Goal: Task Accomplishment & Management: Manage account settings

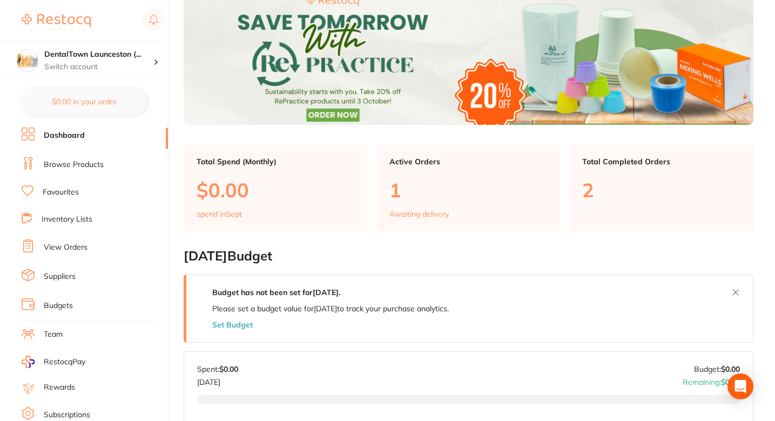
scroll to position [83, 0]
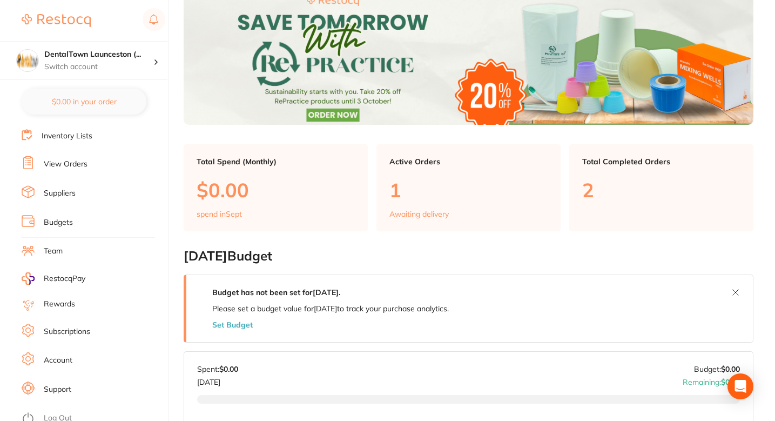
click at [64, 326] on link "Subscriptions" at bounding box center [67, 331] width 46 height 11
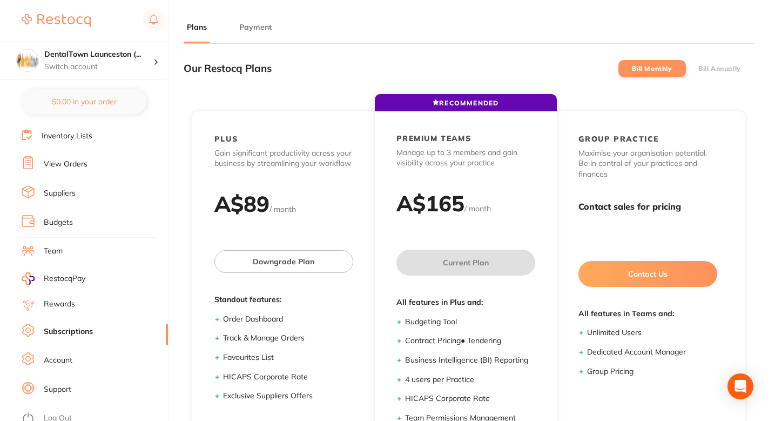
click at [427, 57] on div "Our Restocq Plans Bill Monthly Bill Annually" at bounding box center [469, 68] width 570 height 32
click at [525, 52] on div "Our Restocq Plans Bill Monthly Bill Annually" at bounding box center [469, 68] width 570 height 32
click at [254, 31] on button "Payment" at bounding box center [255, 27] width 39 height 10
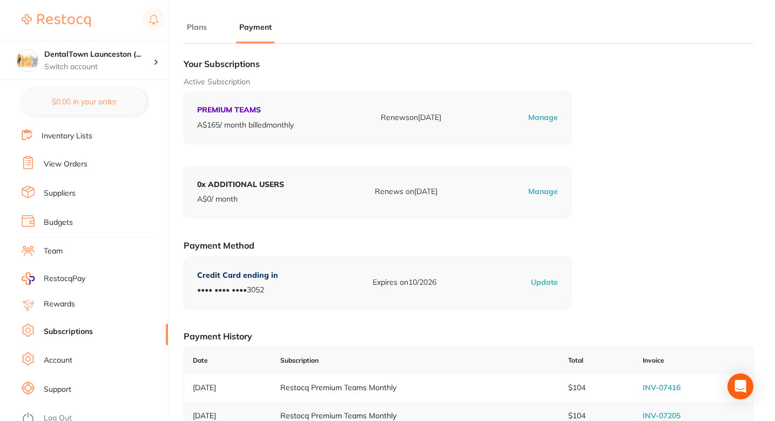
click at [407, 70] on div "Your Subscriptions Active Subscription PREMIUM TEAMS A$ 165 / month billed mont…" at bounding box center [469, 258] width 570 height 412
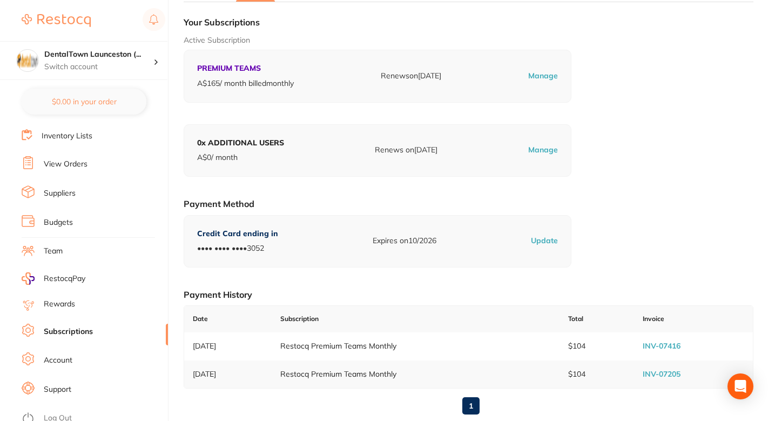
scroll to position [46, 0]
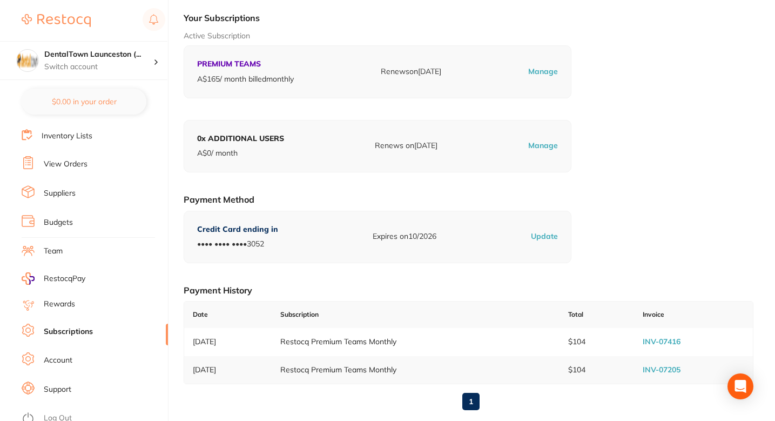
click at [643, 139] on div "Your Subscriptions Active Subscription PREMIUM TEAMS A$ 165 / month billed mont…" at bounding box center [469, 212] width 570 height 412
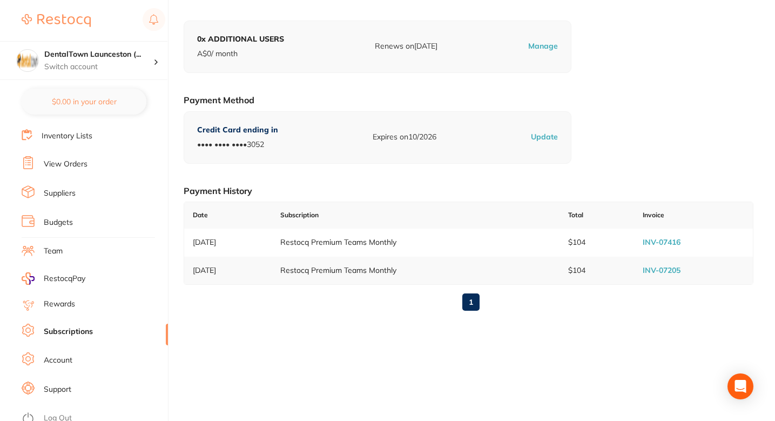
click at [659, 243] on link "INV-07416" at bounding box center [662, 242] width 38 height 10
click at [334, 84] on div "Your Subscriptions Active Subscription PREMIUM TEAMS A$ 165 / month billed mont…" at bounding box center [469, 113] width 570 height 412
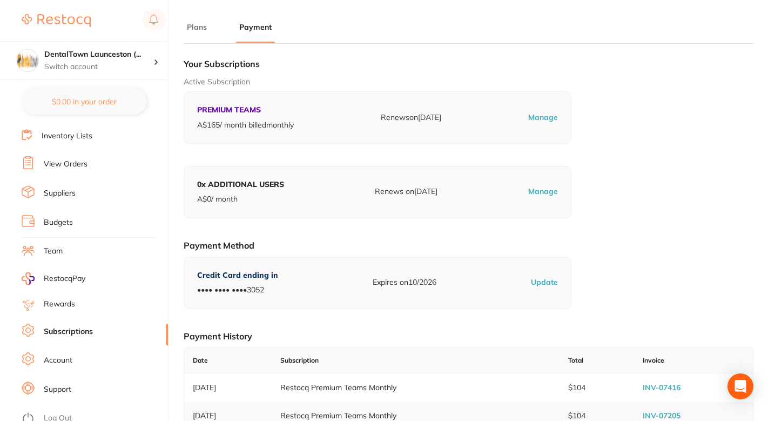
click at [650, 76] on div "Your Subscriptions Active Subscription PREMIUM TEAMS A$ 165 / month billed mont…" at bounding box center [469, 258] width 570 height 412
click at [655, 86] on p "Active Subscription" at bounding box center [469, 82] width 570 height 11
click at [589, 77] on p "Active Subscription" at bounding box center [469, 82] width 570 height 11
click at [360, 45] on section "Plans Payment Our Restocq Plans Bill Monthly Bill Annually RECOMMENDED PLUS Gai…" at bounding box center [469, 248] width 570 height 452
click at [401, 65] on h1 "Your Subscriptions" at bounding box center [469, 63] width 570 height 11
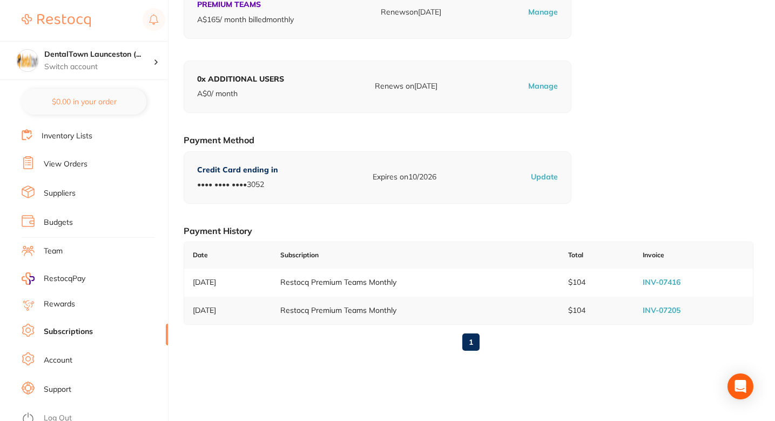
scroll to position [145, 0]
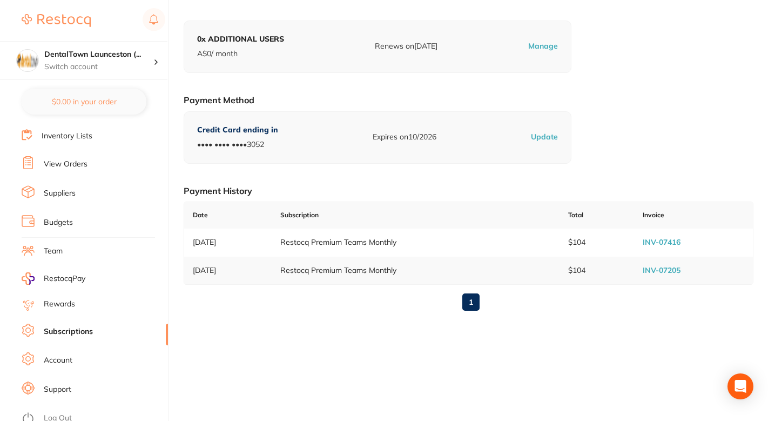
click at [550, 316] on div "1" at bounding box center [469, 302] width 570 height 35
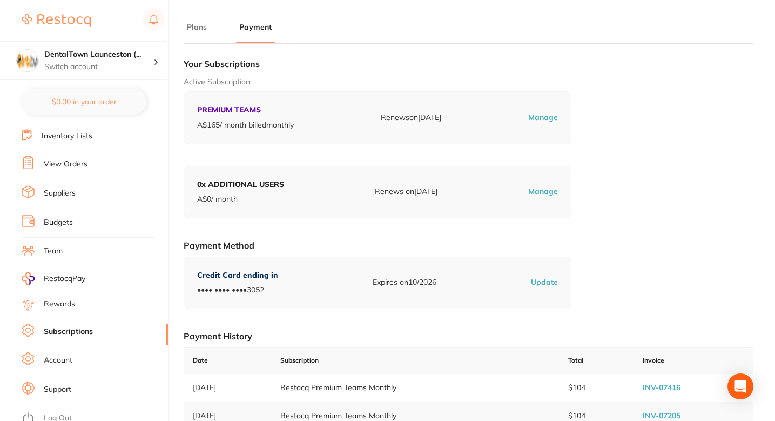
click at [644, 120] on div "Active Subscription PREMIUM TEAMS A$ 165 / month billed monthly Renews on Oct 8…" at bounding box center [469, 111] width 570 height 68
click at [713, 92] on div "Active Subscription PREMIUM TEAMS A$ 165 / month billed monthly Renews on Oct 8…" at bounding box center [469, 111] width 570 height 68
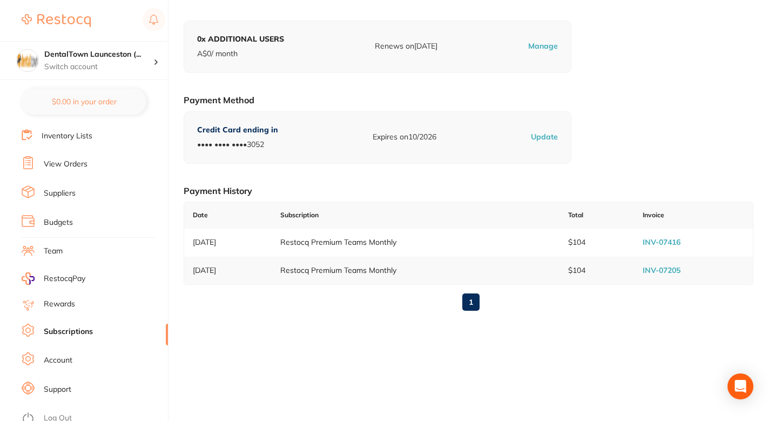
click at [634, 133] on div "Your Subscriptions Active Subscription PREMIUM TEAMS A$ 165 / month billed mont…" at bounding box center [469, 113] width 570 height 412
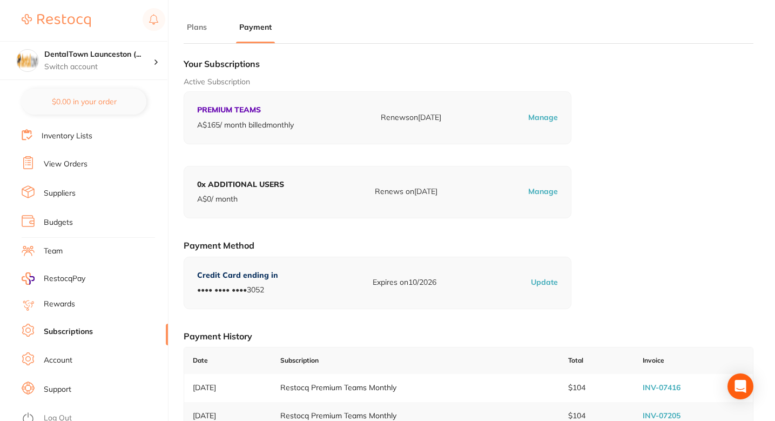
click at [645, 173] on div "Your Subscriptions Active Subscription PREMIUM TEAMS A$ 165 / month billed mont…" at bounding box center [469, 258] width 570 height 412
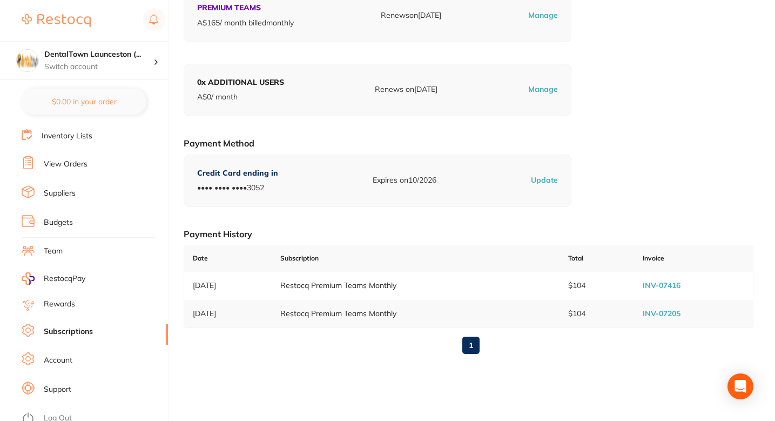
scroll to position [145, 0]
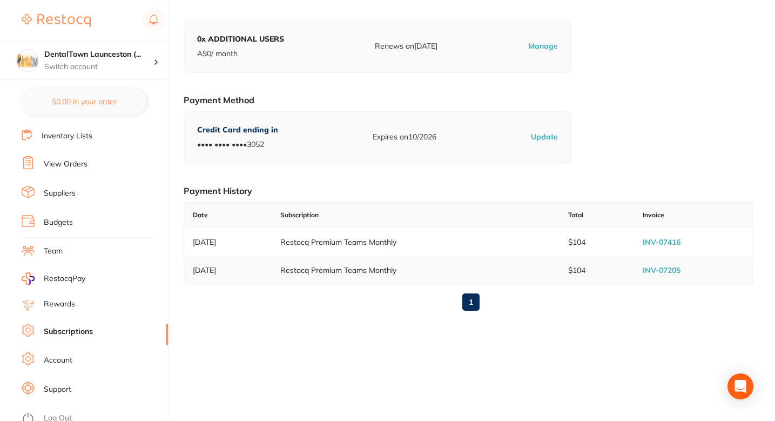
click at [360, 178] on div "Your Subscriptions Active Subscription PREMIUM TEAMS A$ 165 / month billed mont…" at bounding box center [469, 113] width 570 height 412
click at [316, 305] on div "1" at bounding box center [469, 302] width 570 height 35
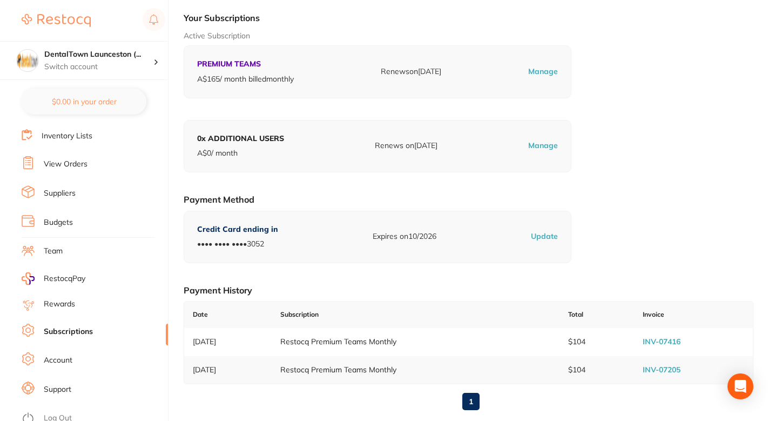
scroll to position [0, 0]
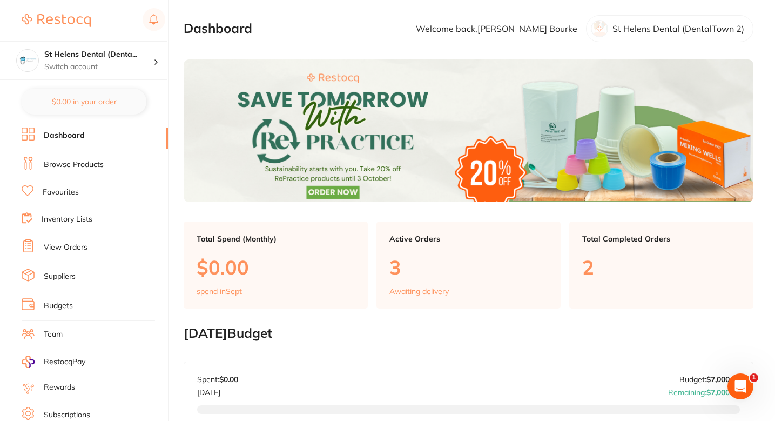
scroll to position [83, 0]
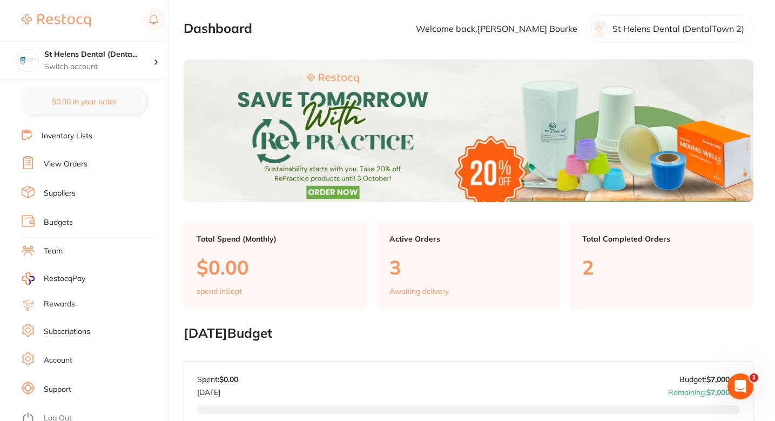
click at [69, 327] on link "Subscriptions" at bounding box center [67, 331] width 46 height 11
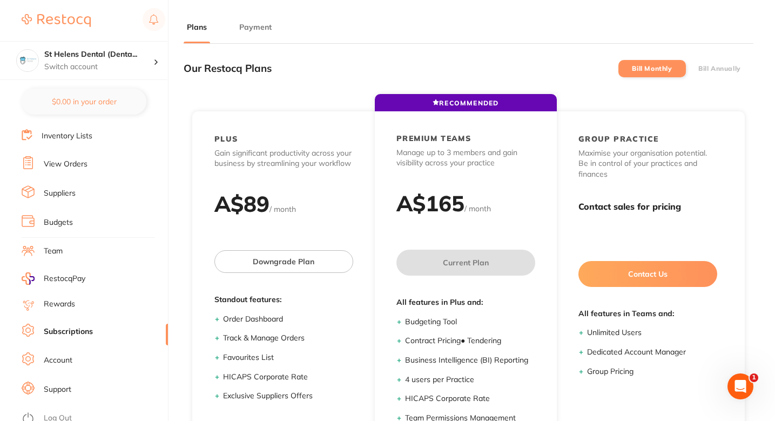
click at [265, 35] on li "Payment" at bounding box center [255, 33] width 39 height 22
click at [254, 28] on button "Payment" at bounding box center [255, 27] width 39 height 10
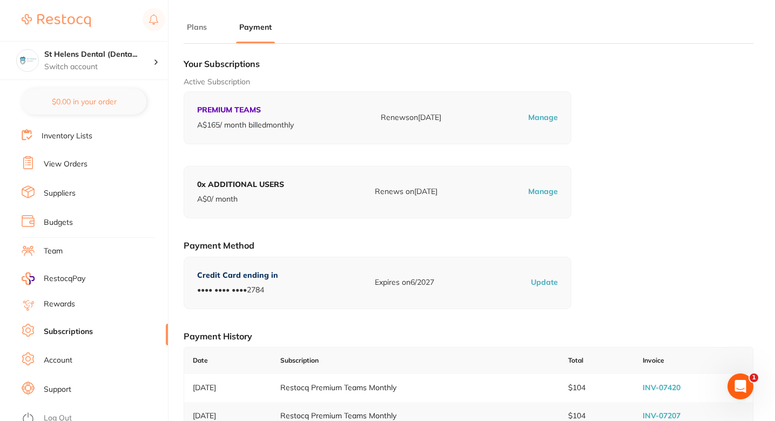
click at [390, 26] on ul "Plans Payment" at bounding box center [469, 33] width 570 height 22
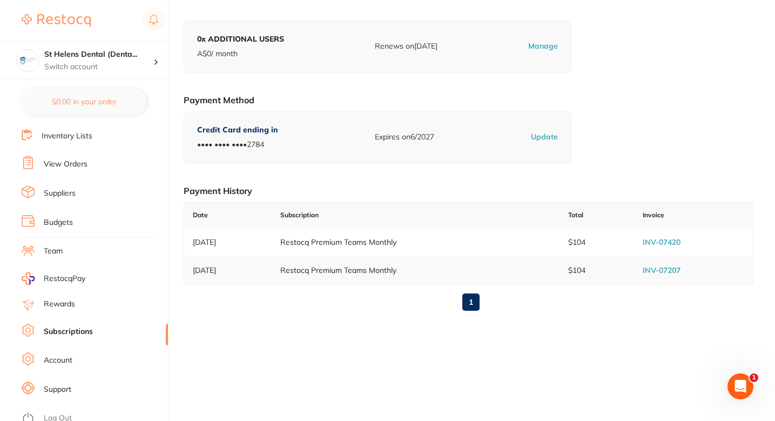
click at [301, 352] on main "Plans Payment Our Restocq Plans Bill Monthly Bill Annually RECOMMENDED PLUS Gai…" at bounding box center [480, 138] width 592 height 566
click at [289, 326] on div "Our Restocq Plans Bill Monthly Bill Annually RECOMMENDED PLUS Gain significant …" at bounding box center [469, 117] width 570 height 421
click at [353, 323] on div "Our Restocq Plans Bill Monthly Bill Annually RECOMMENDED PLUS Gain significant …" at bounding box center [469, 117] width 570 height 421
click at [660, 244] on link "INV-07420" at bounding box center [662, 242] width 38 height 10
click at [660, 270] on link "INV-07207" at bounding box center [662, 270] width 38 height 10
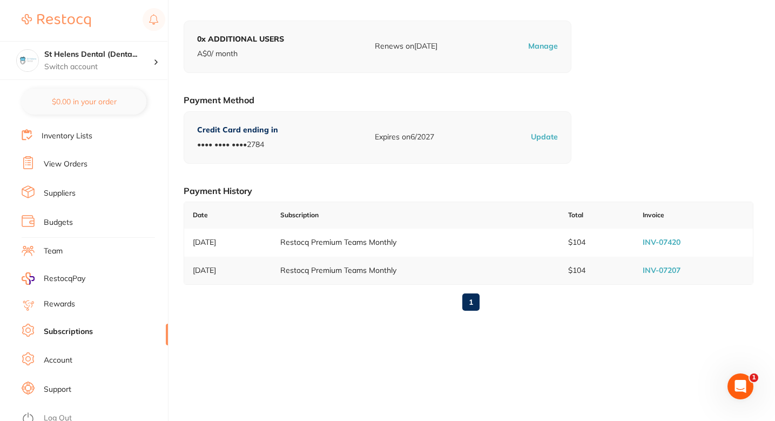
click at [655, 245] on link "INV-07420" at bounding box center [662, 242] width 38 height 10
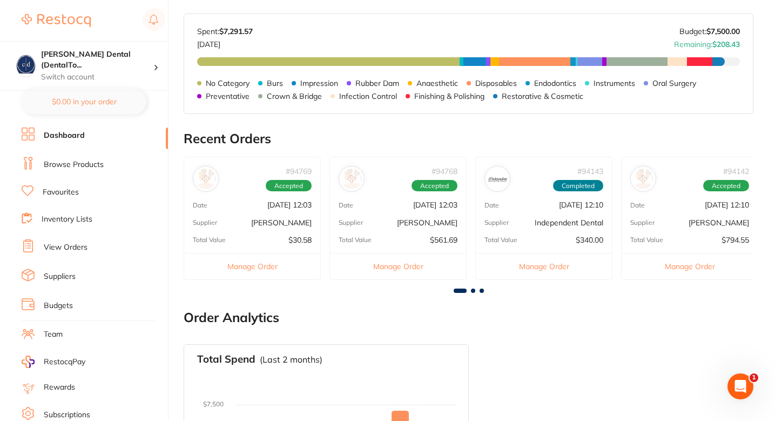
scroll to position [83, 0]
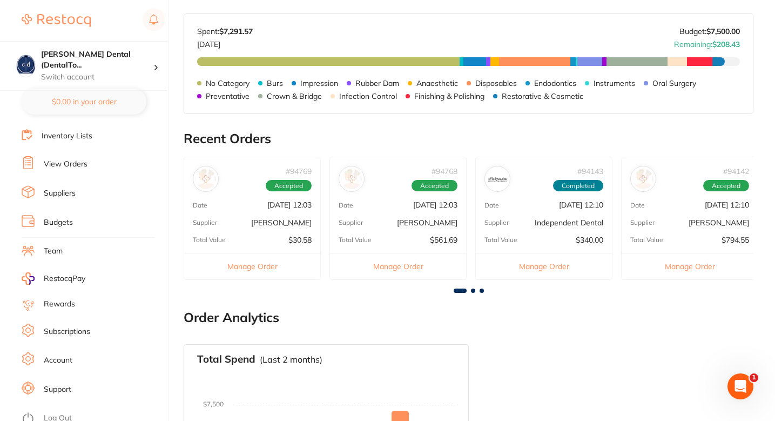
click at [66, 331] on link "Subscriptions" at bounding box center [67, 331] width 46 height 11
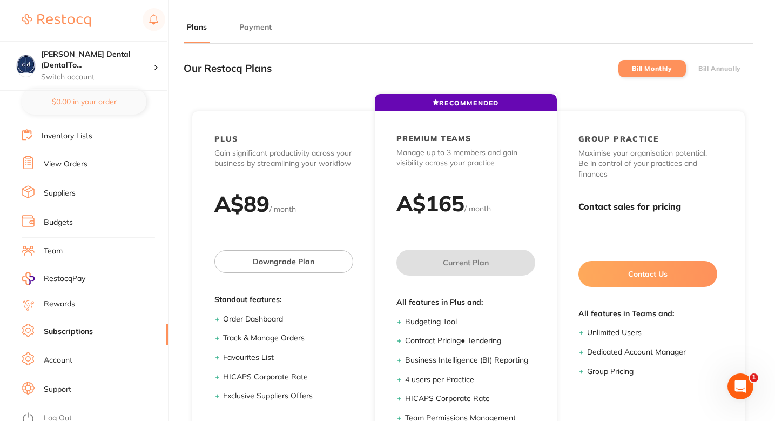
click at [253, 23] on button "Payment" at bounding box center [255, 27] width 39 height 10
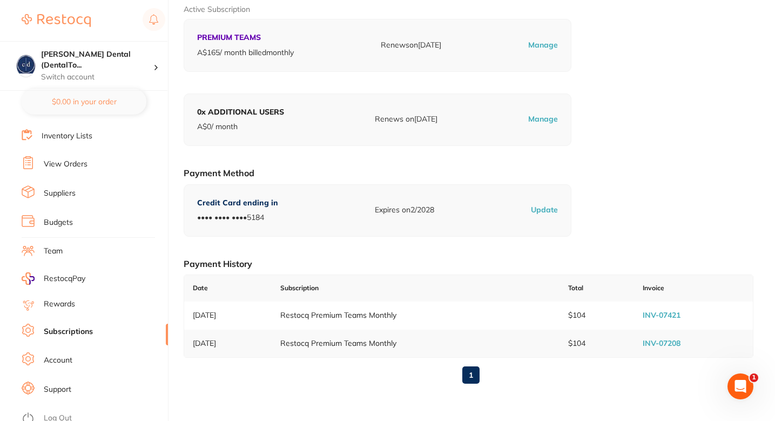
scroll to position [145, 0]
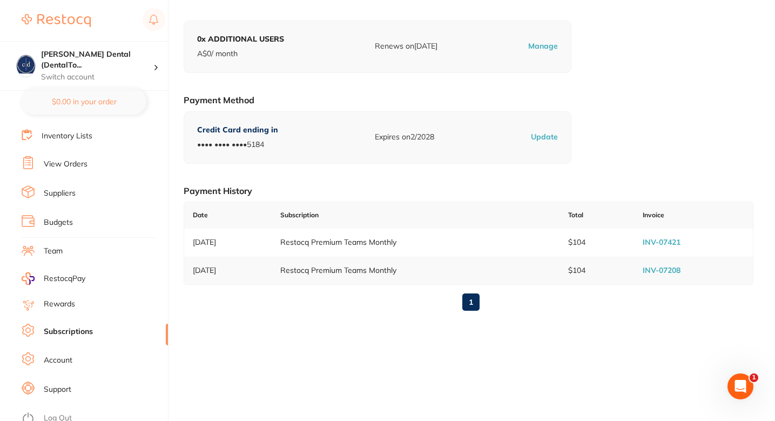
click at [257, 309] on div "1" at bounding box center [469, 302] width 570 height 35
click at [301, 304] on div "1" at bounding box center [469, 302] width 570 height 35
click at [664, 244] on link "INV-07421" at bounding box center [662, 242] width 38 height 10
click at [662, 137] on div "Your Subscriptions Active Subscription PREMIUM TEAMS A$ 165 / month billed mont…" at bounding box center [469, 113] width 570 height 412
click at [656, 270] on link "INV-07208" at bounding box center [662, 270] width 38 height 10
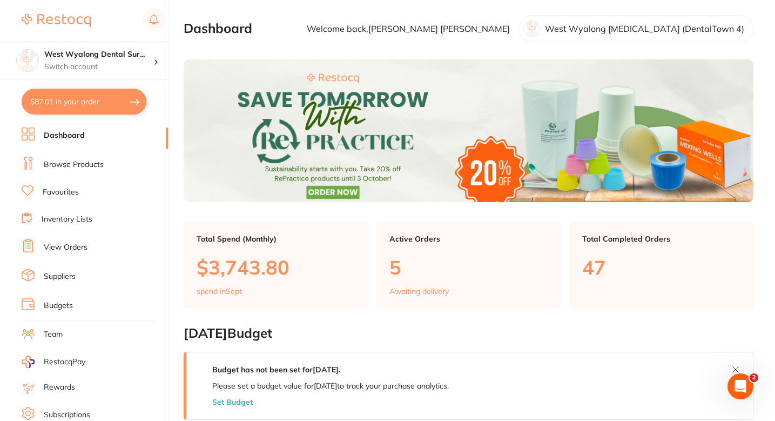
scroll to position [83, 0]
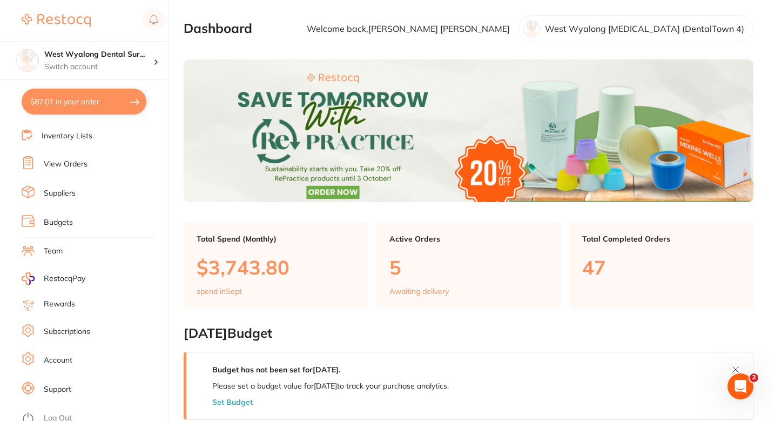
click at [70, 329] on link "Subscriptions" at bounding box center [67, 331] width 46 height 11
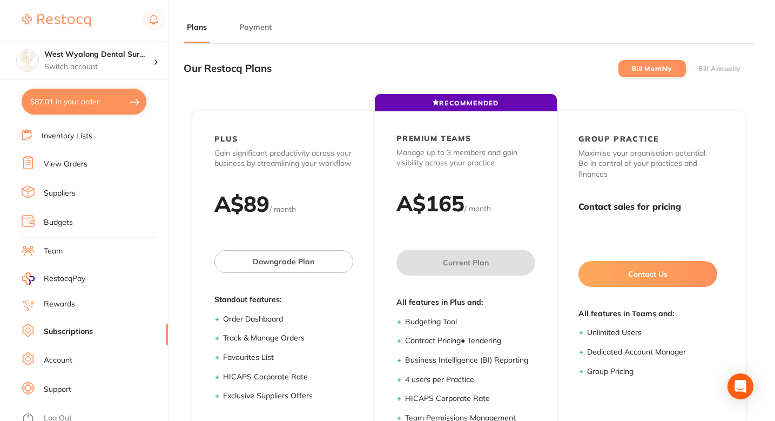
click at [260, 25] on button "Payment" at bounding box center [255, 27] width 39 height 10
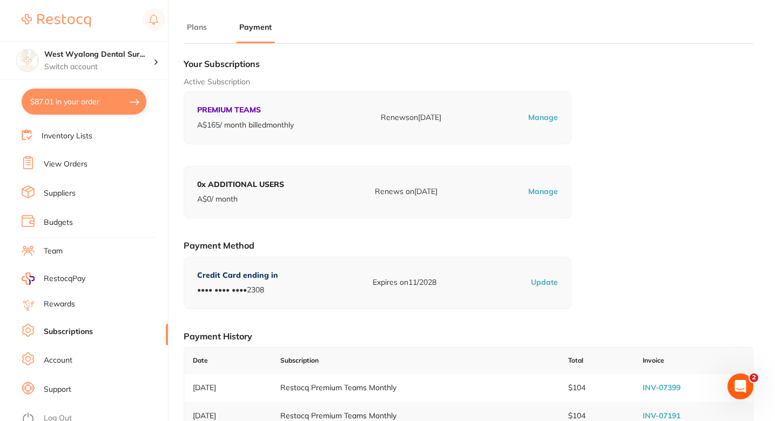
scroll to position [145, 0]
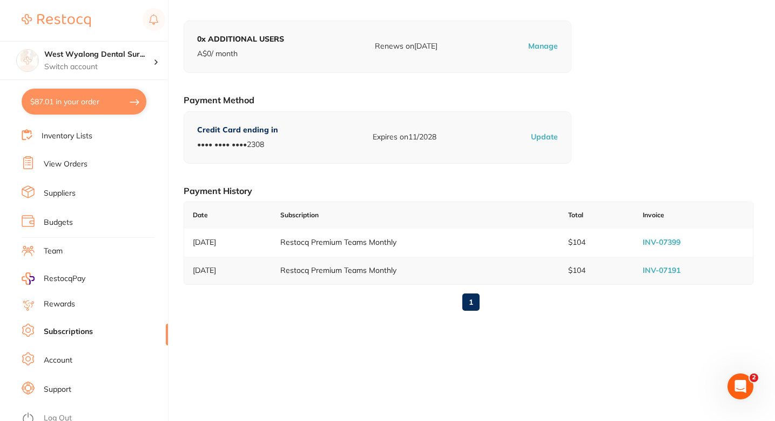
click at [667, 240] on link "INV-07399" at bounding box center [662, 242] width 38 height 10
click at [250, 325] on div "Our Restocq Plans Bill Monthly Bill Annually RECOMMENDED PLUS Gain significant …" at bounding box center [469, 117] width 570 height 421
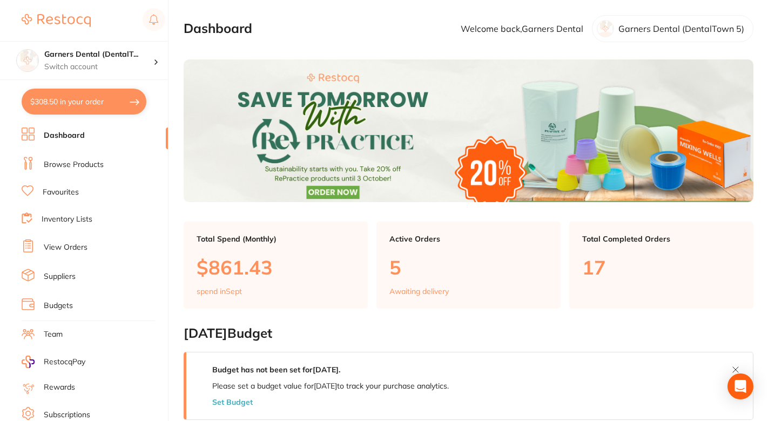
scroll to position [83, 0]
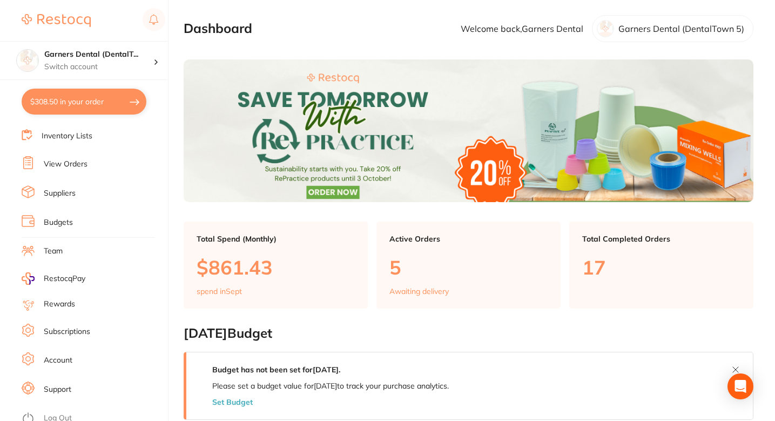
click at [76, 328] on link "Subscriptions" at bounding box center [67, 331] width 46 height 11
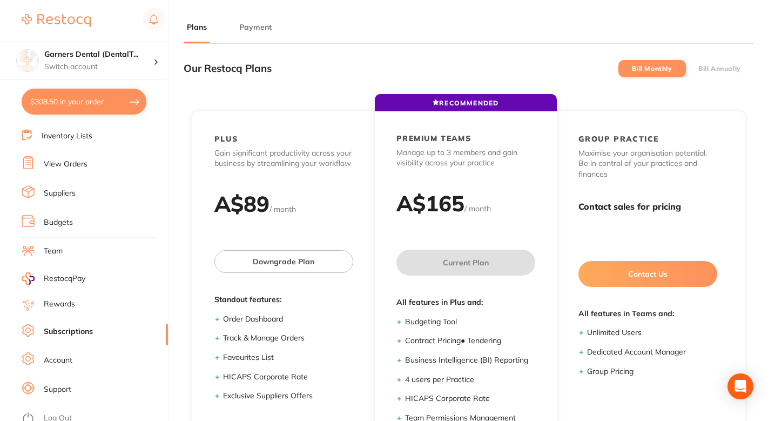
click at [258, 33] on li "Payment" at bounding box center [255, 33] width 39 height 22
click at [257, 30] on button "Payment" at bounding box center [255, 27] width 39 height 10
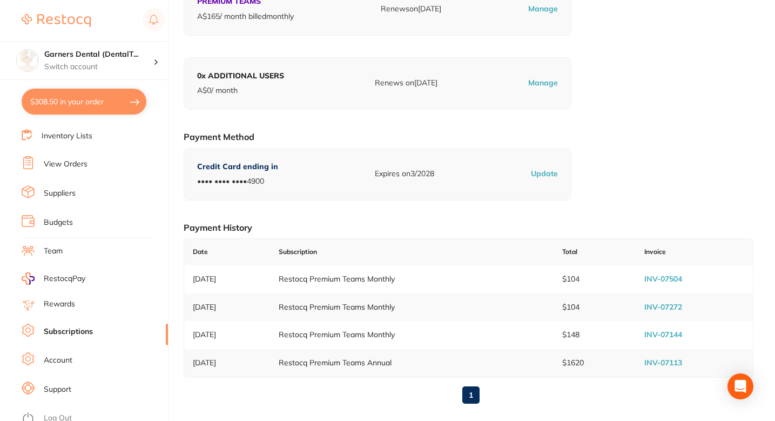
scroll to position [145, 0]
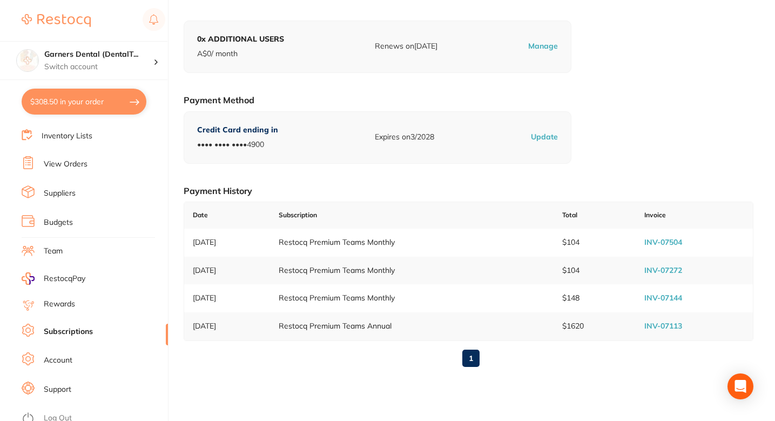
click at [668, 240] on link "INV-07504" at bounding box center [664, 242] width 38 height 10
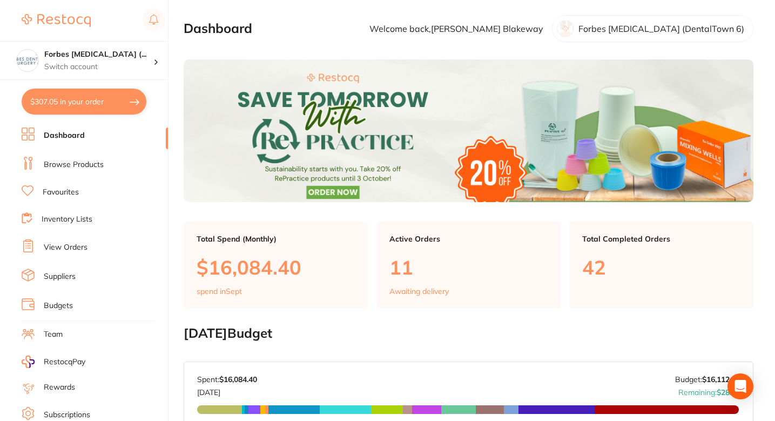
scroll to position [83, 0]
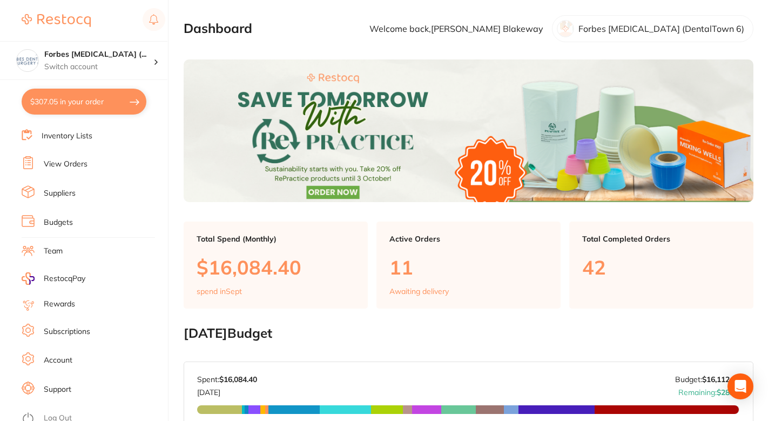
click at [79, 327] on link "Subscriptions" at bounding box center [67, 331] width 46 height 11
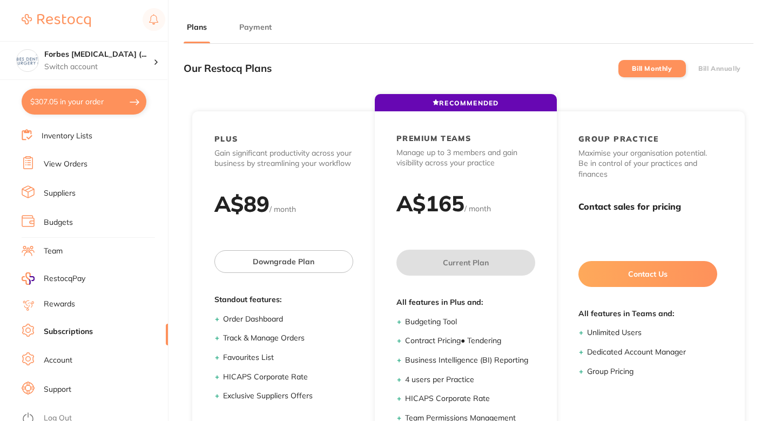
click at [254, 28] on button "Payment" at bounding box center [255, 27] width 39 height 10
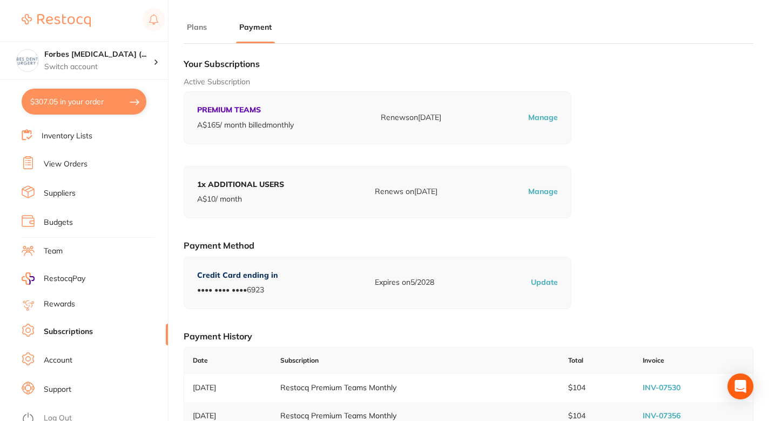
click at [672, 185] on div "Your Subscriptions Active Subscription PREMIUM TEAMS A$ 165 / month billed mont…" at bounding box center [469, 272] width 570 height 440
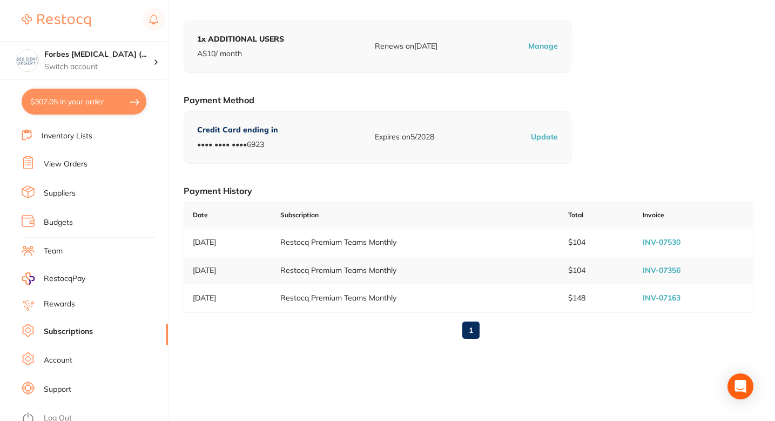
click at [653, 239] on link "INV-07530" at bounding box center [662, 242] width 38 height 10
click at [670, 240] on link "INV-07530" at bounding box center [662, 242] width 38 height 10
click at [637, 116] on div "Your Subscriptions Active Subscription PREMIUM TEAMS A$ 165 / month billed mont…" at bounding box center [469, 127] width 570 height 440
click at [671, 243] on link "INV-07530" at bounding box center [662, 242] width 38 height 10
checkbox input "true"
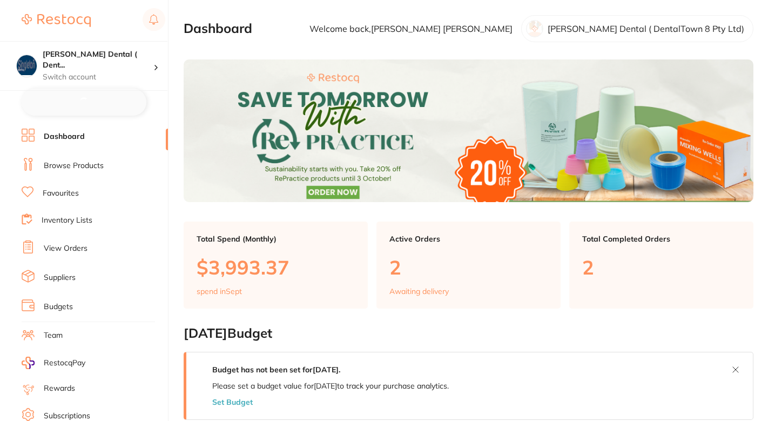
checkbox input "false"
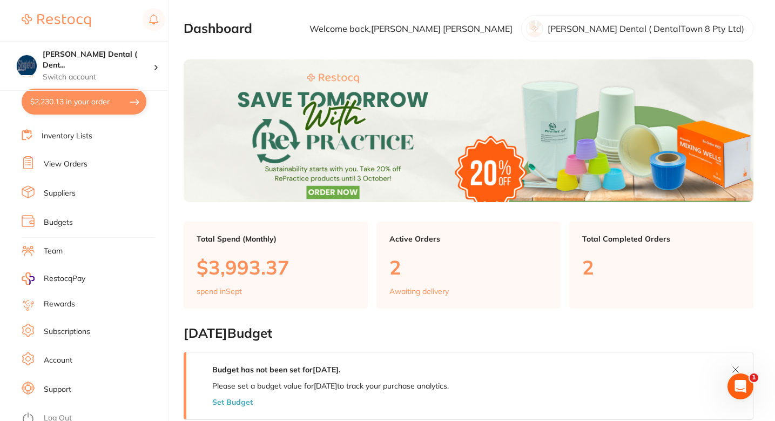
click at [73, 324] on li "Subscriptions" at bounding box center [95, 332] width 146 height 16
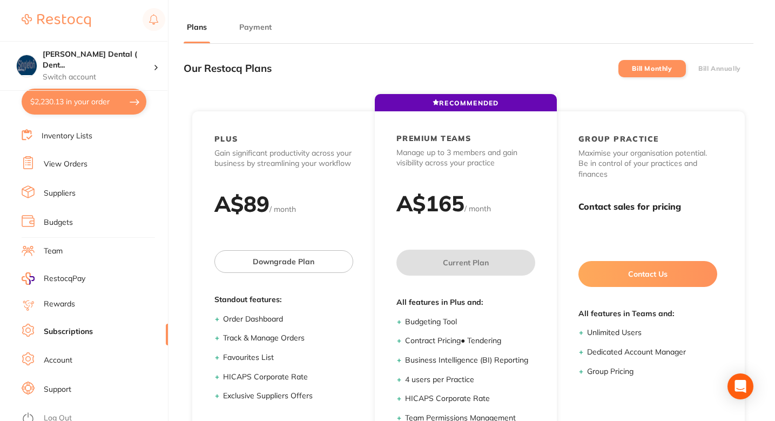
click at [254, 14] on main "Plans Payment Our Restocq Plans Bill Monthly Bill Annually RECOMMENDED PLUS Gai…" at bounding box center [480, 283] width 592 height 566
click at [256, 19] on main "Plans Payment Our Restocq Plans Bill Monthly Bill Annually RECOMMENDED PLUS Gai…" at bounding box center [480, 283] width 592 height 566
click at [250, 35] on li "Payment" at bounding box center [255, 33] width 39 height 22
click at [250, 34] on li "Payment" at bounding box center [255, 33] width 39 height 22
click at [249, 31] on button "Payment" at bounding box center [255, 27] width 39 height 10
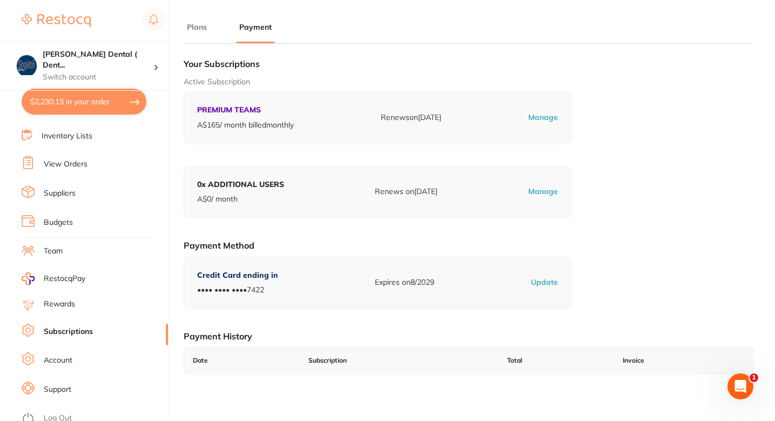
scroll to position [145, 0]
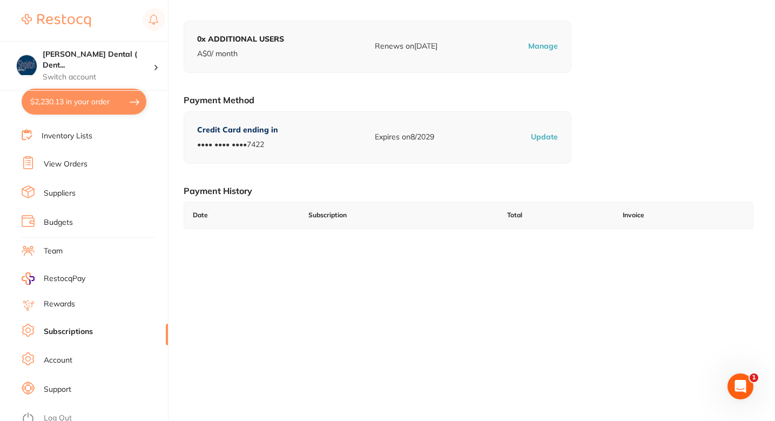
click at [415, 276] on div "Our Restocq Plans Bill Monthly Bill Annually RECOMMENDED PLUS Gain significant …" at bounding box center [469, 117] width 570 height 421
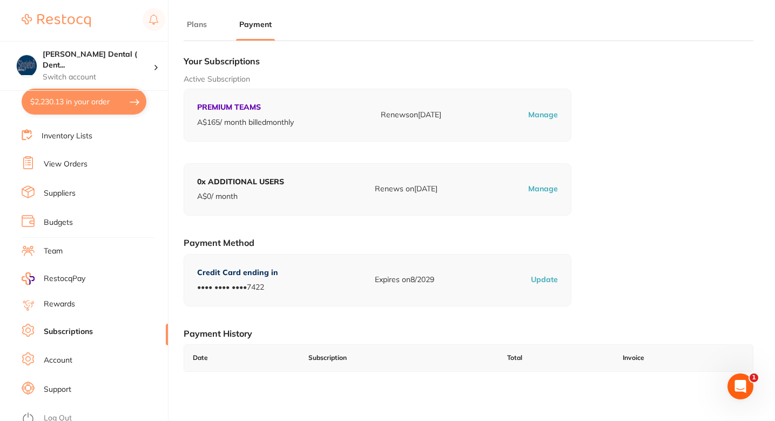
scroll to position [0, 0]
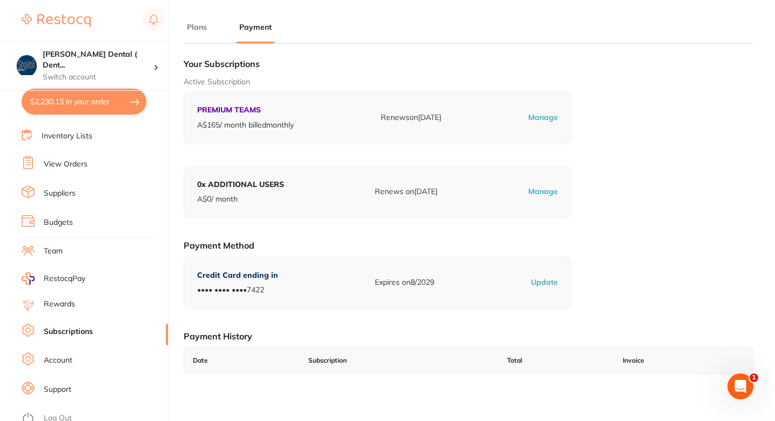
click at [646, 149] on div "Your Subscriptions Active Subscription PREMIUM TEAMS A$ 165 / month billed mont…" at bounding box center [469, 221] width 570 height 339
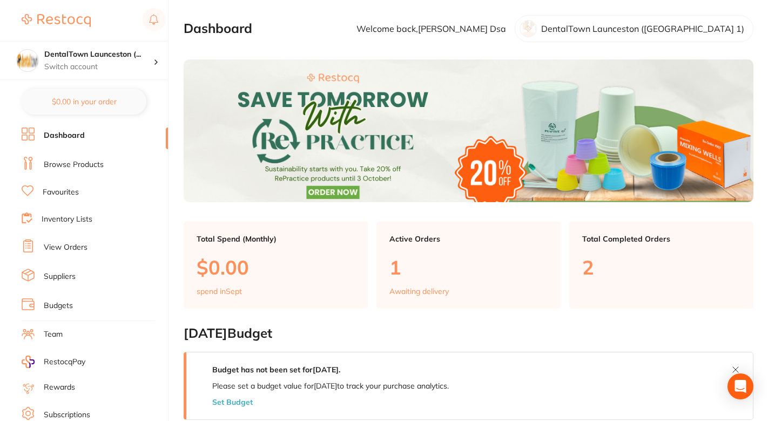
scroll to position [83, 0]
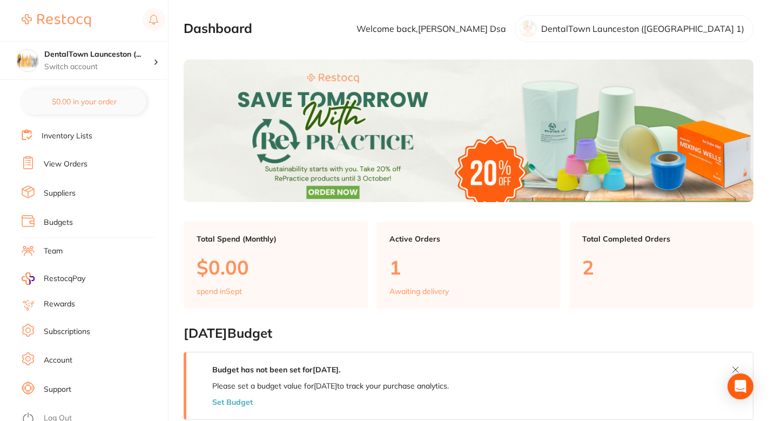
click at [79, 326] on link "Subscriptions" at bounding box center [67, 331] width 46 height 11
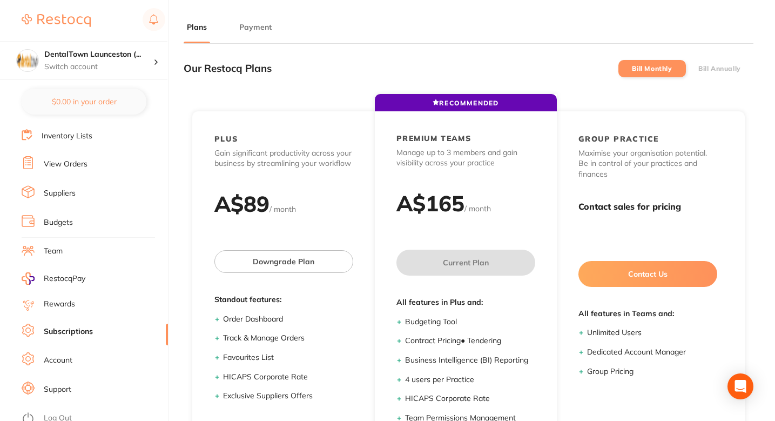
click at [254, 24] on button "Payment" at bounding box center [255, 27] width 39 height 10
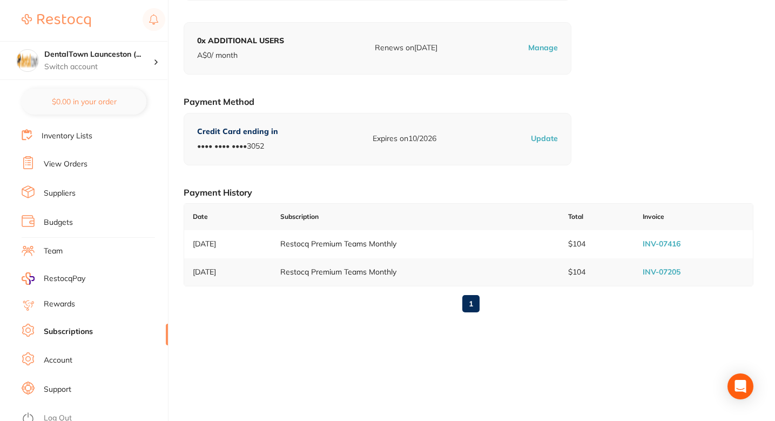
scroll to position [145, 0]
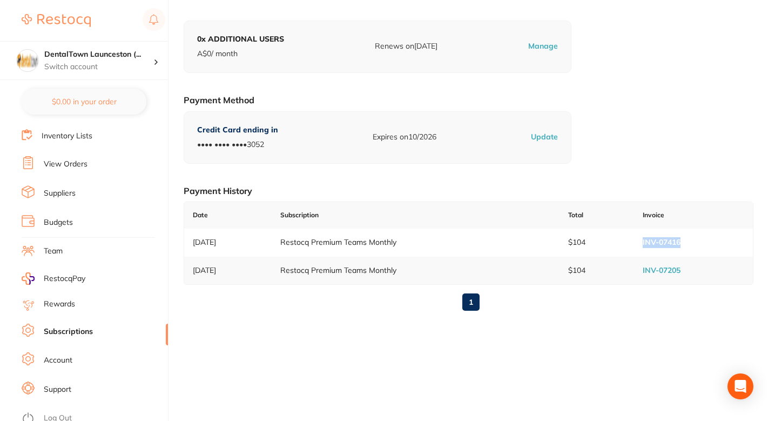
drag, startPoint x: 638, startPoint y: 245, endPoint x: 683, endPoint y: 245, distance: 45.4
click at [683, 245] on td "INV-07416" at bounding box center [693, 243] width 119 height 28
copy link "INV-07416"
click at [668, 155] on div "Your Subscriptions Active Subscription PREMIUM TEAMS A$ 165 / month billed mont…" at bounding box center [469, 113] width 570 height 412
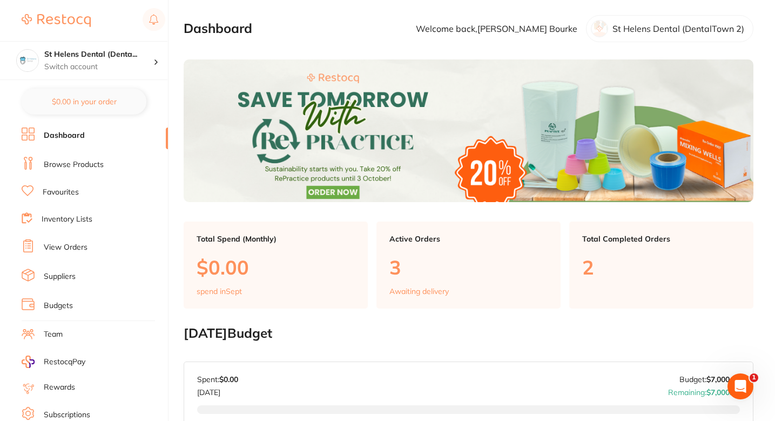
scroll to position [83, 0]
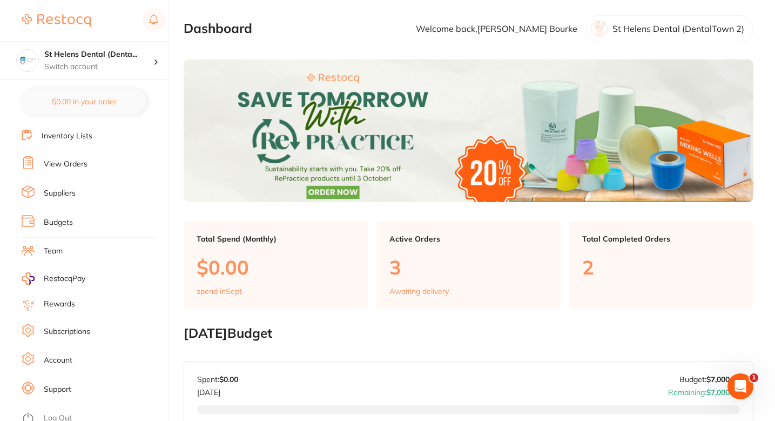
click at [77, 326] on link "Subscriptions" at bounding box center [67, 331] width 46 height 11
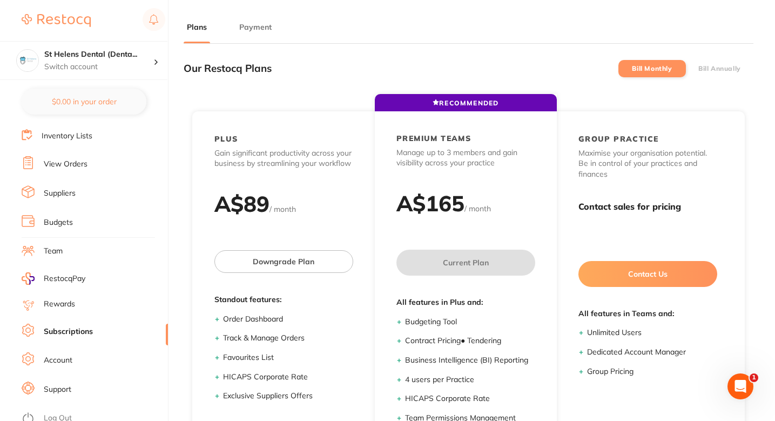
click at [254, 19] on main "Plans Payment Our Restocq Plans Bill Monthly Bill Annually RECOMMENDED PLUS Gai…" at bounding box center [480, 283] width 592 height 566
click at [259, 22] on button "Payment" at bounding box center [255, 27] width 39 height 10
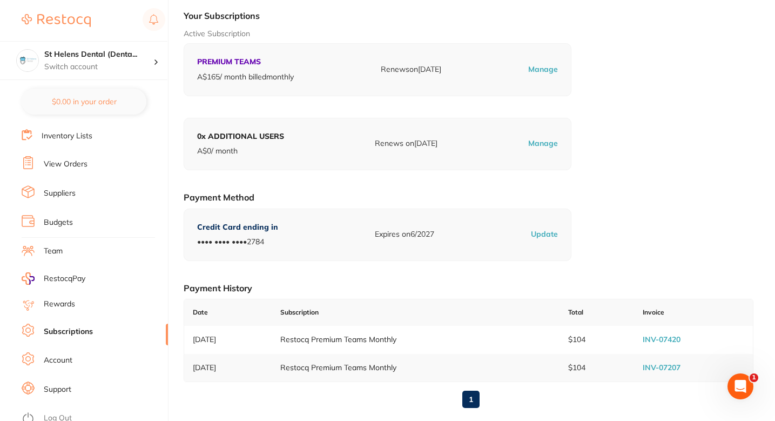
scroll to position [145, 0]
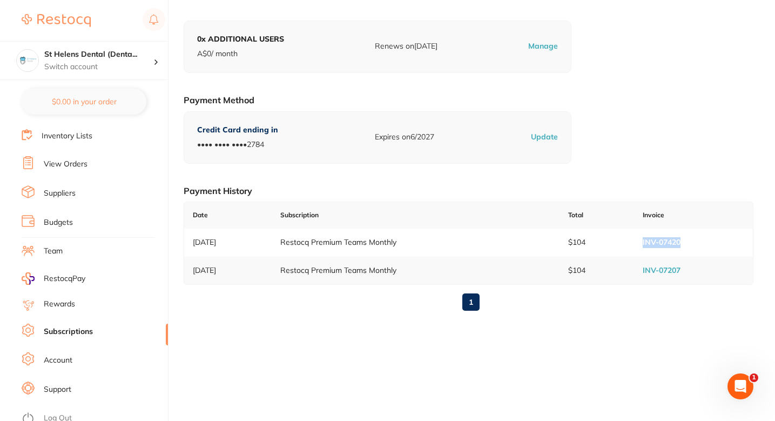
drag, startPoint x: 640, startPoint y: 240, endPoint x: 690, endPoint y: 245, distance: 50.5
click at [690, 245] on td "INV-07420" at bounding box center [693, 243] width 119 height 28
copy link "INV-07420"
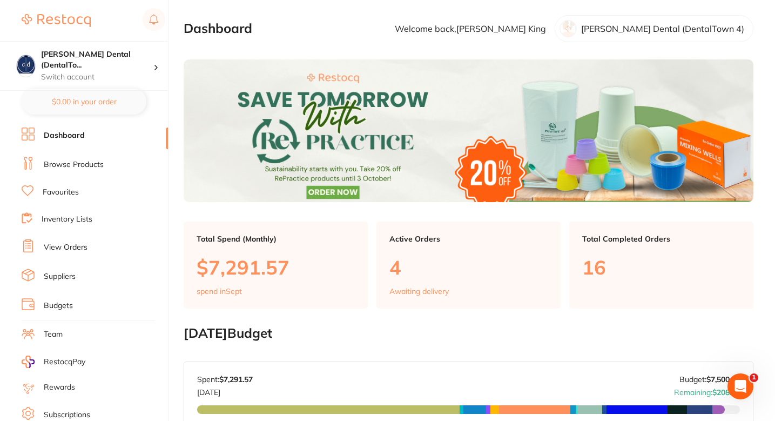
click at [86, 411] on link "Subscriptions" at bounding box center [67, 415] width 46 height 11
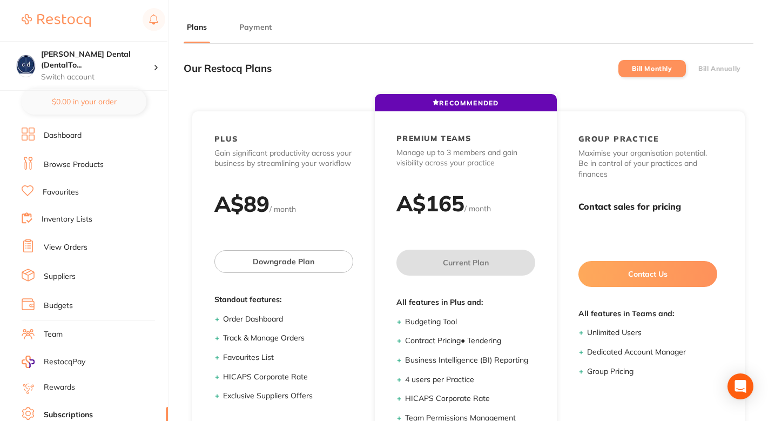
click at [250, 22] on button "Payment" at bounding box center [255, 27] width 39 height 10
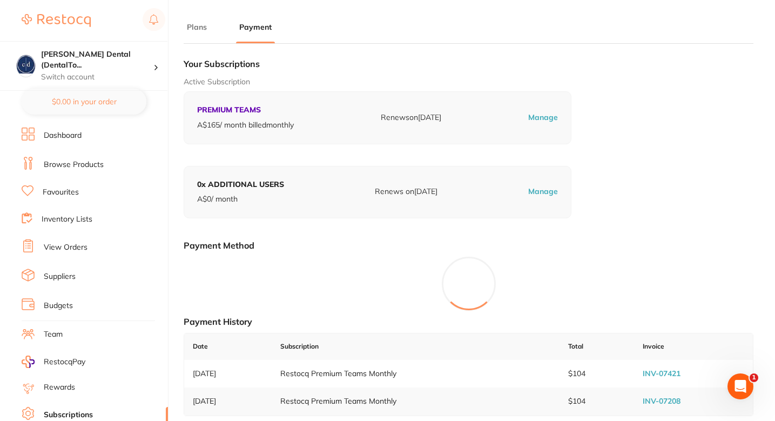
scroll to position [145, 0]
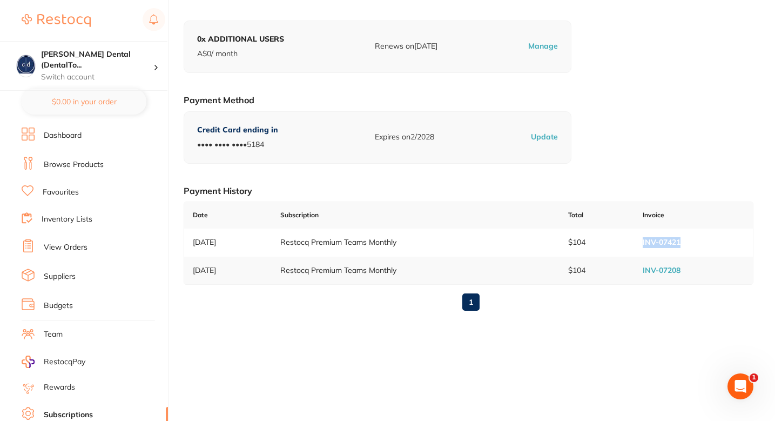
drag, startPoint x: 642, startPoint y: 241, endPoint x: 699, endPoint y: 243, distance: 56.8
click at [700, 243] on td "INV-07421" at bounding box center [693, 243] width 119 height 28
copy link "INV-07421"
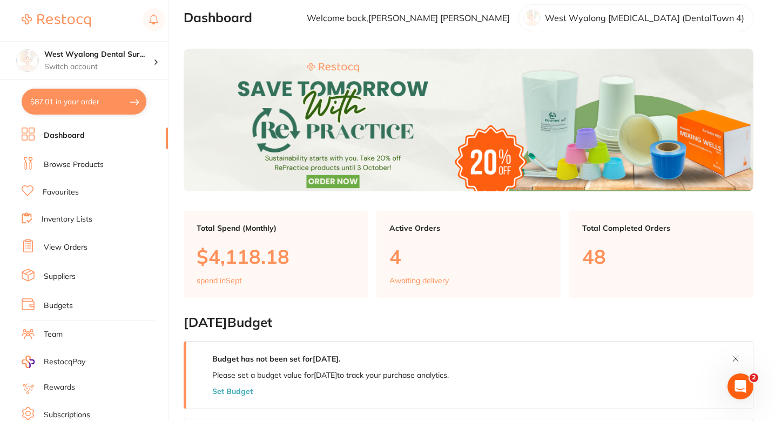
click at [48, 410] on link "Subscriptions" at bounding box center [67, 415] width 46 height 11
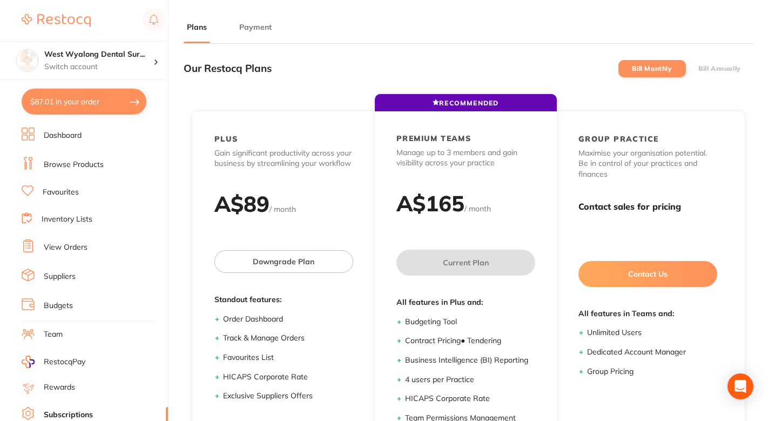
click at [246, 15] on main "Plans Payment Our Restocq Plans Bill Monthly Bill Annually RECOMMENDED PLUS Gai…" at bounding box center [480, 283] width 592 height 566
click button "Payment"
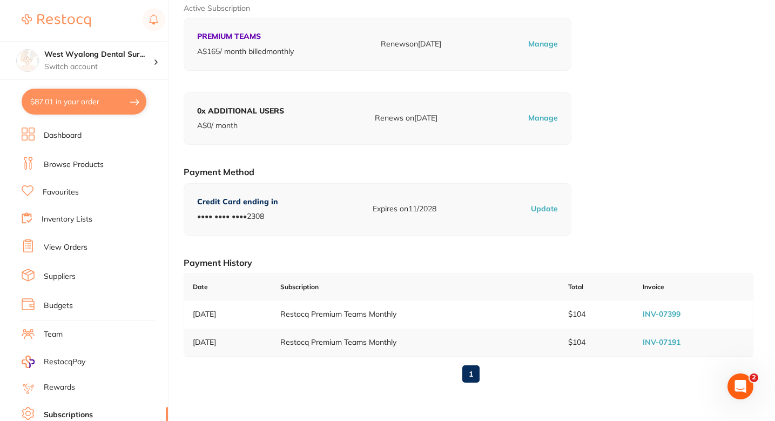
scroll to position [145, 0]
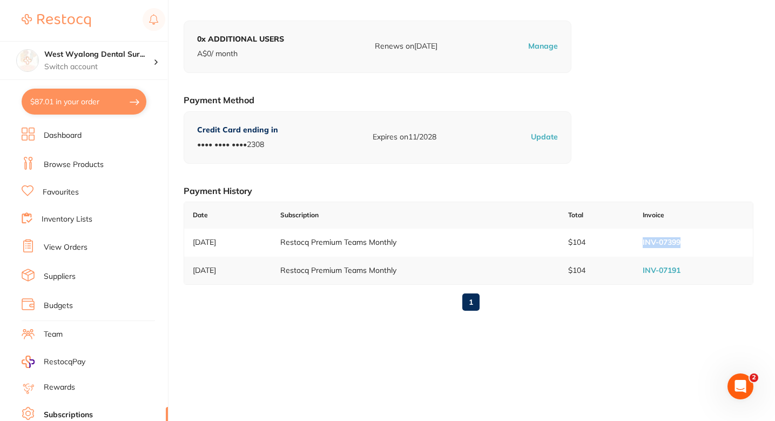
drag, startPoint x: 642, startPoint y: 243, endPoint x: 695, endPoint y: 243, distance: 53.5
click td "INV-07399"
copy link "INV-07399"
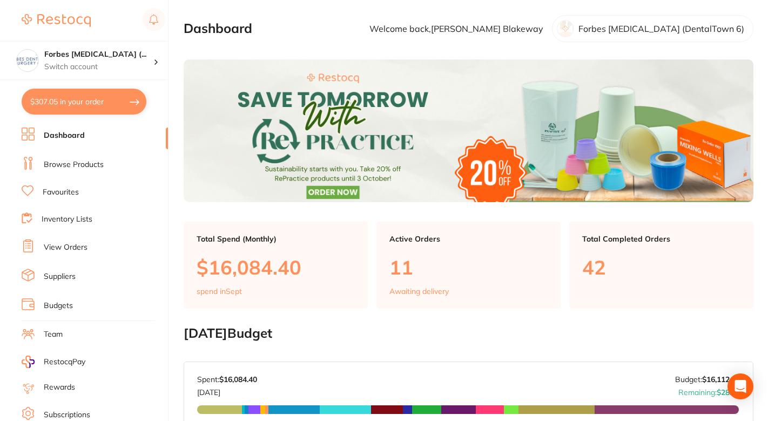
click at [70, 410] on link "Subscriptions" at bounding box center [67, 415] width 46 height 11
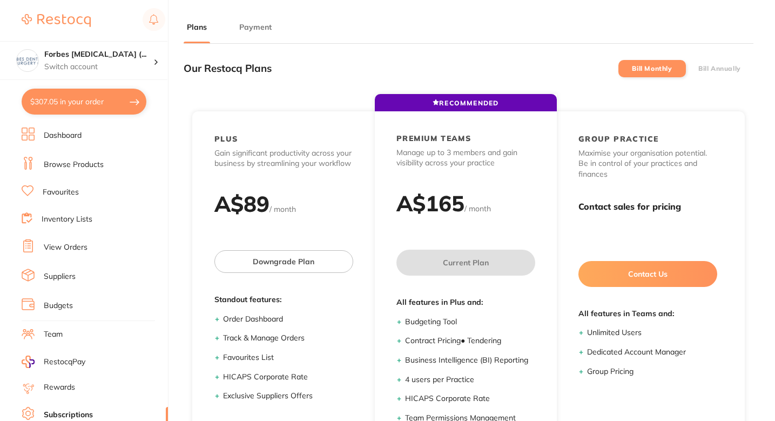
click at [266, 24] on button "Payment" at bounding box center [255, 27] width 39 height 10
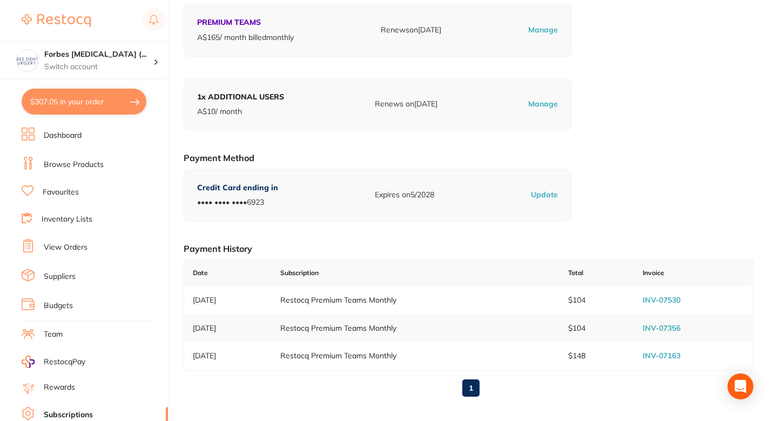
scroll to position [145, 0]
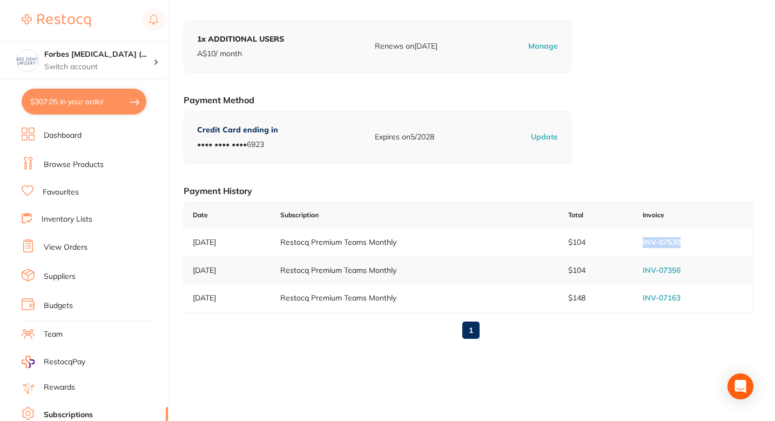
drag, startPoint x: 639, startPoint y: 238, endPoint x: 701, endPoint y: 240, distance: 62.7
click at [701, 240] on td "INV-07530" at bounding box center [693, 243] width 119 height 28
copy link "INV-07530"
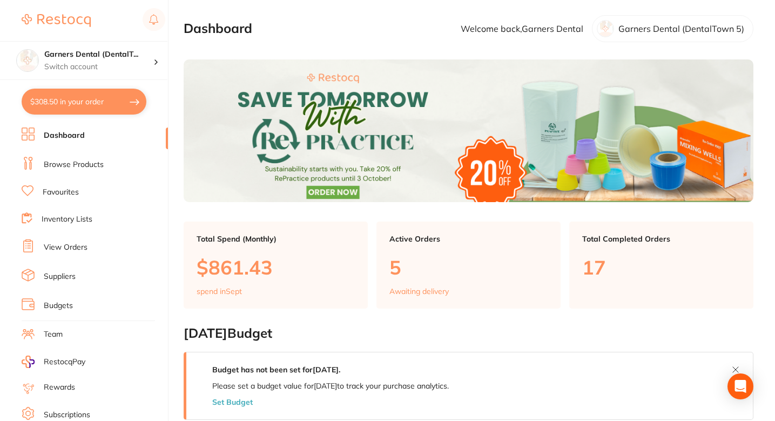
click at [86, 410] on link "Subscriptions" at bounding box center [67, 415] width 46 height 11
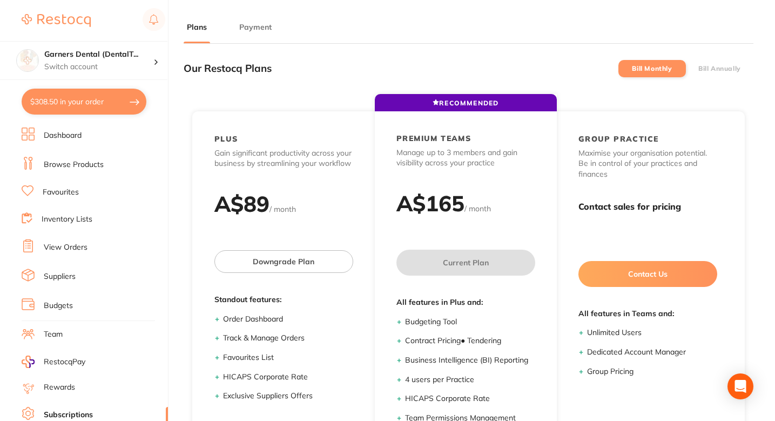
click at [243, 29] on button "Payment" at bounding box center [255, 27] width 39 height 10
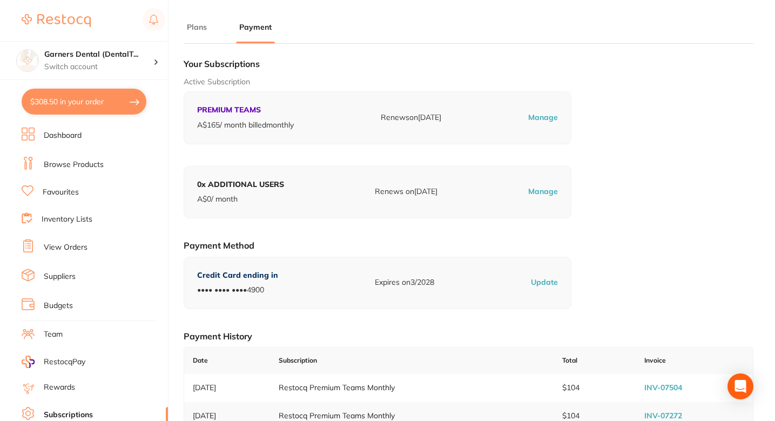
scroll to position [145, 0]
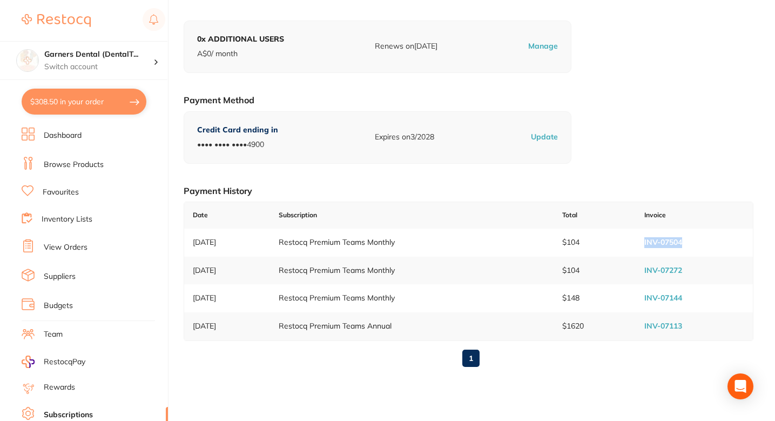
drag, startPoint x: 696, startPoint y: 243, endPoint x: 636, endPoint y: 243, distance: 60.0
click at [636, 243] on tr "[DATE] Restocq Premium Teams Monthly $104 INV-07504" at bounding box center [468, 243] width 569 height 28
copy tr "INV-07504"
click at [653, 160] on div "Your Subscriptions Active Subscription PREMIUM TEAMS A$ 165 / month billed mont…" at bounding box center [469, 141] width 570 height 468
click at [634, 139] on div "Your Subscriptions Active Subscription PREMIUM TEAMS A$ 165 / month billed mont…" at bounding box center [469, 141] width 570 height 468
